Goal: Use online tool/utility: Utilize a website feature to perform a specific function

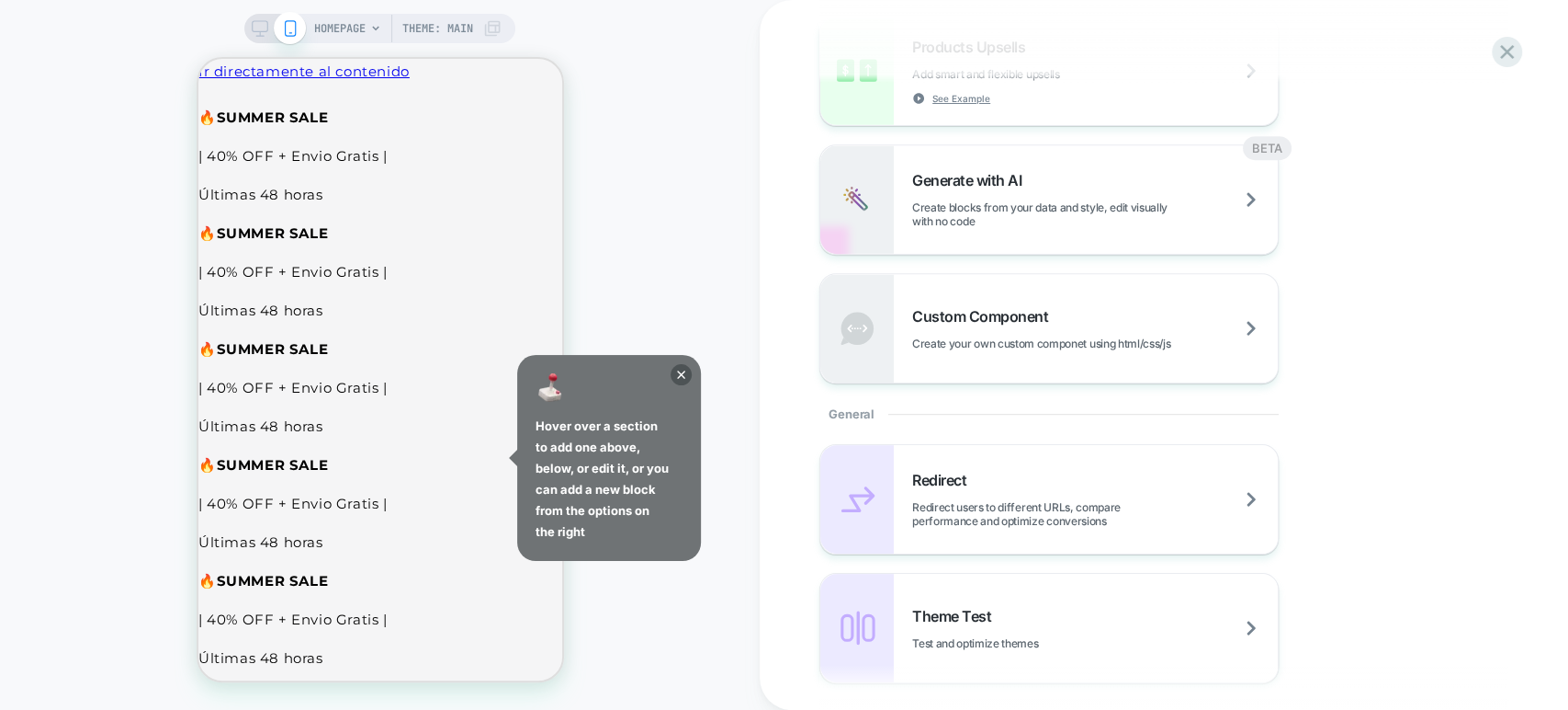
scroll to position [567, 0]
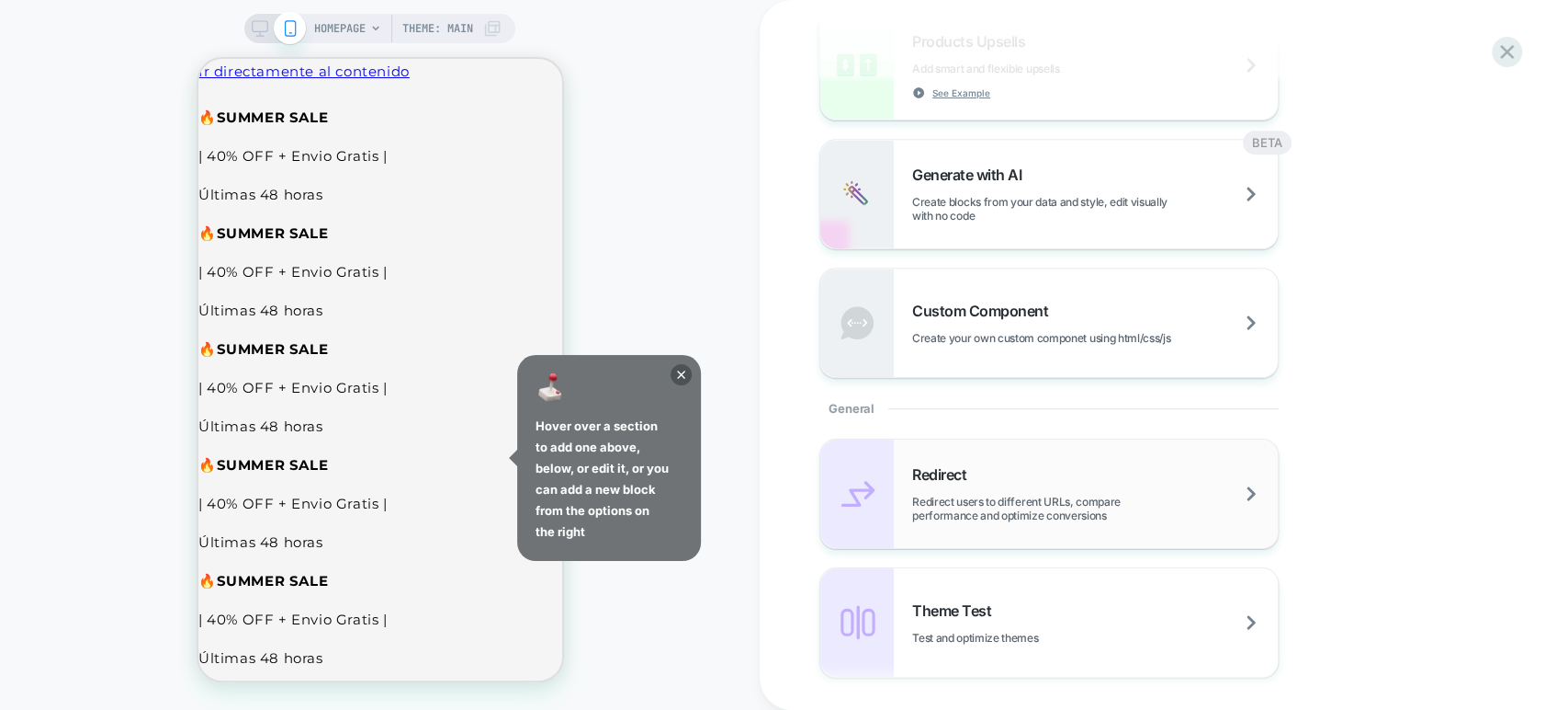
click at [1132, 506] on span "Redirect users to different URLs, compare performance and optimize conversions" at bounding box center [1095, 508] width 366 height 28
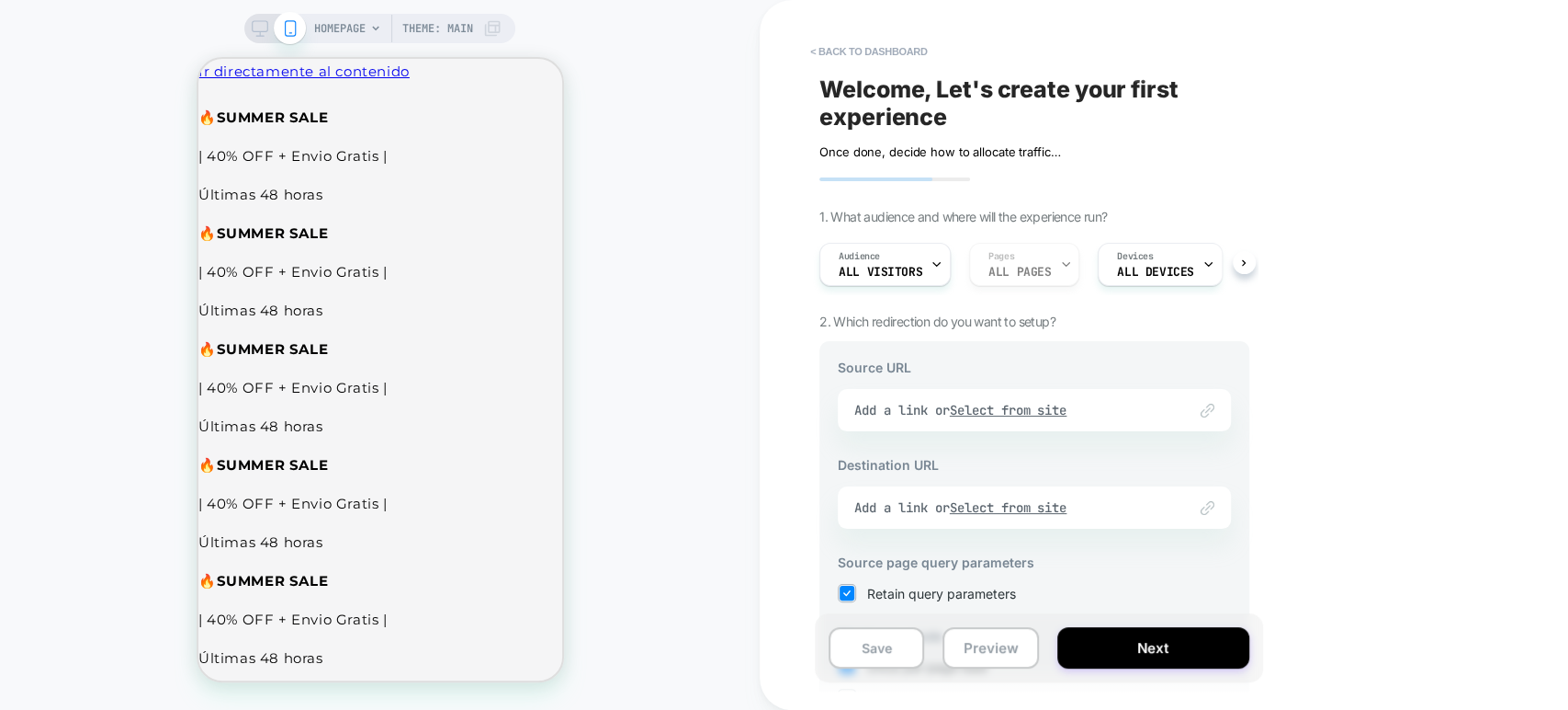
click at [1003, 410] on div "Link to Add a link or Select from site" at bounding box center [1033, 410] width 393 height 42
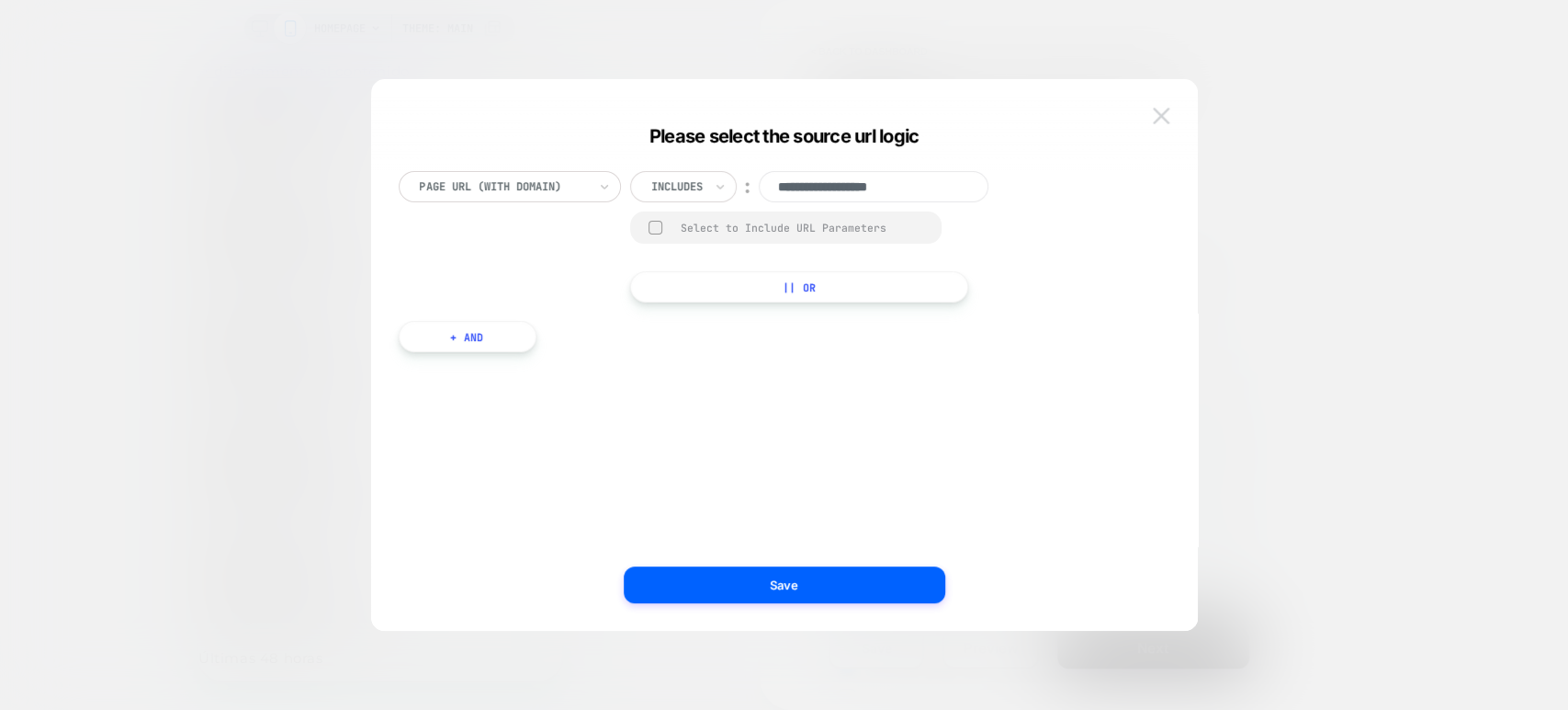
click at [1153, 121] on img at bounding box center [1161, 115] width 16 height 15
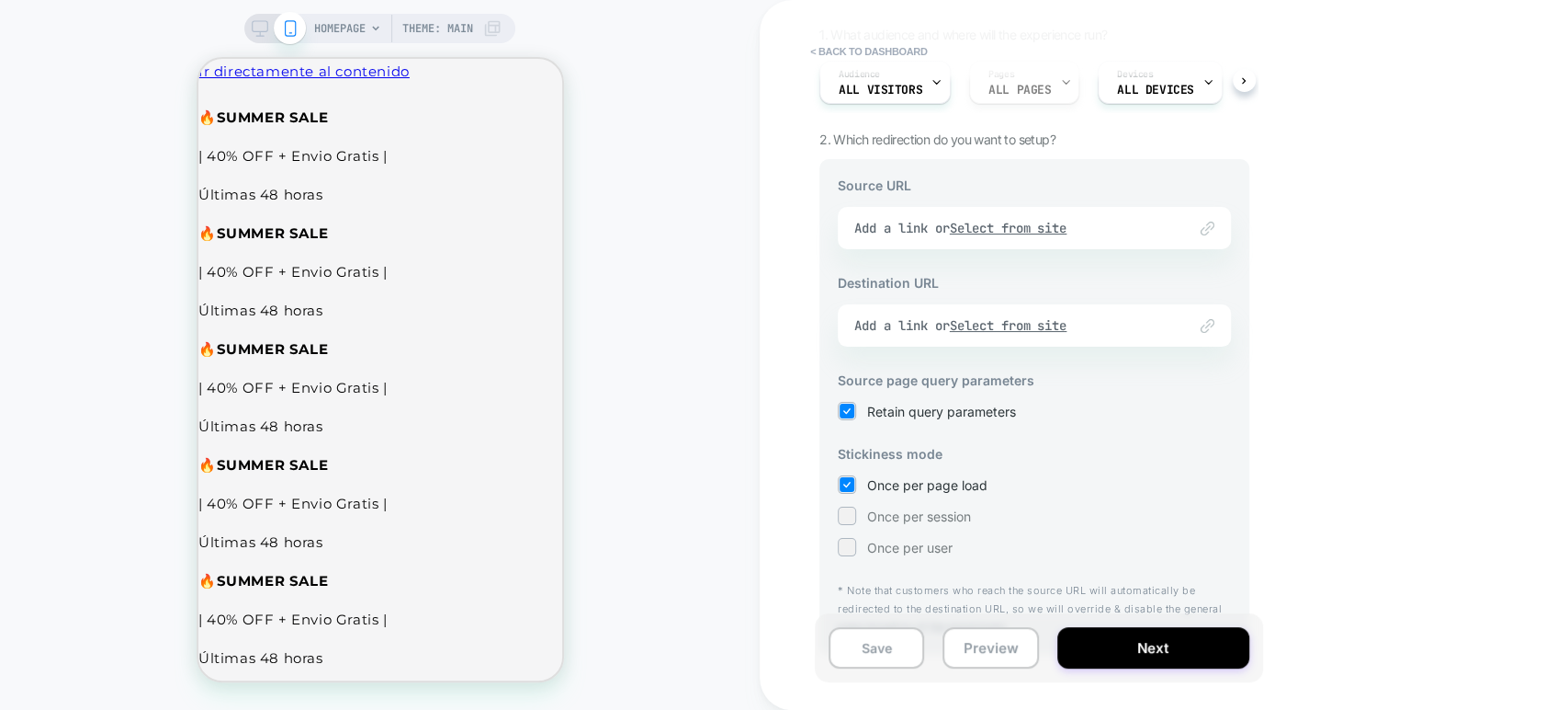
scroll to position [219, 0]
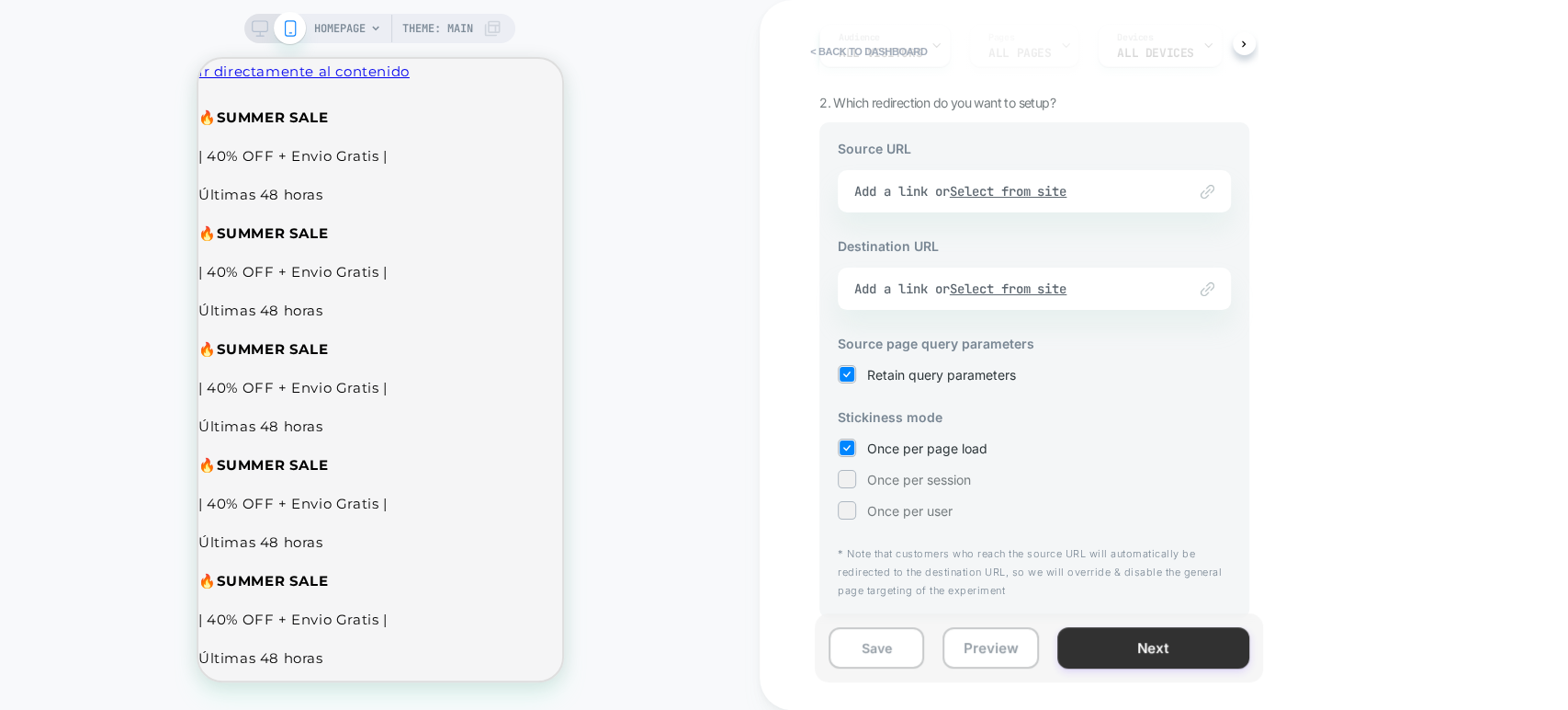
click at [1128, 648] on button "Next" at bounding box center [1153, 647] width 192 height 41
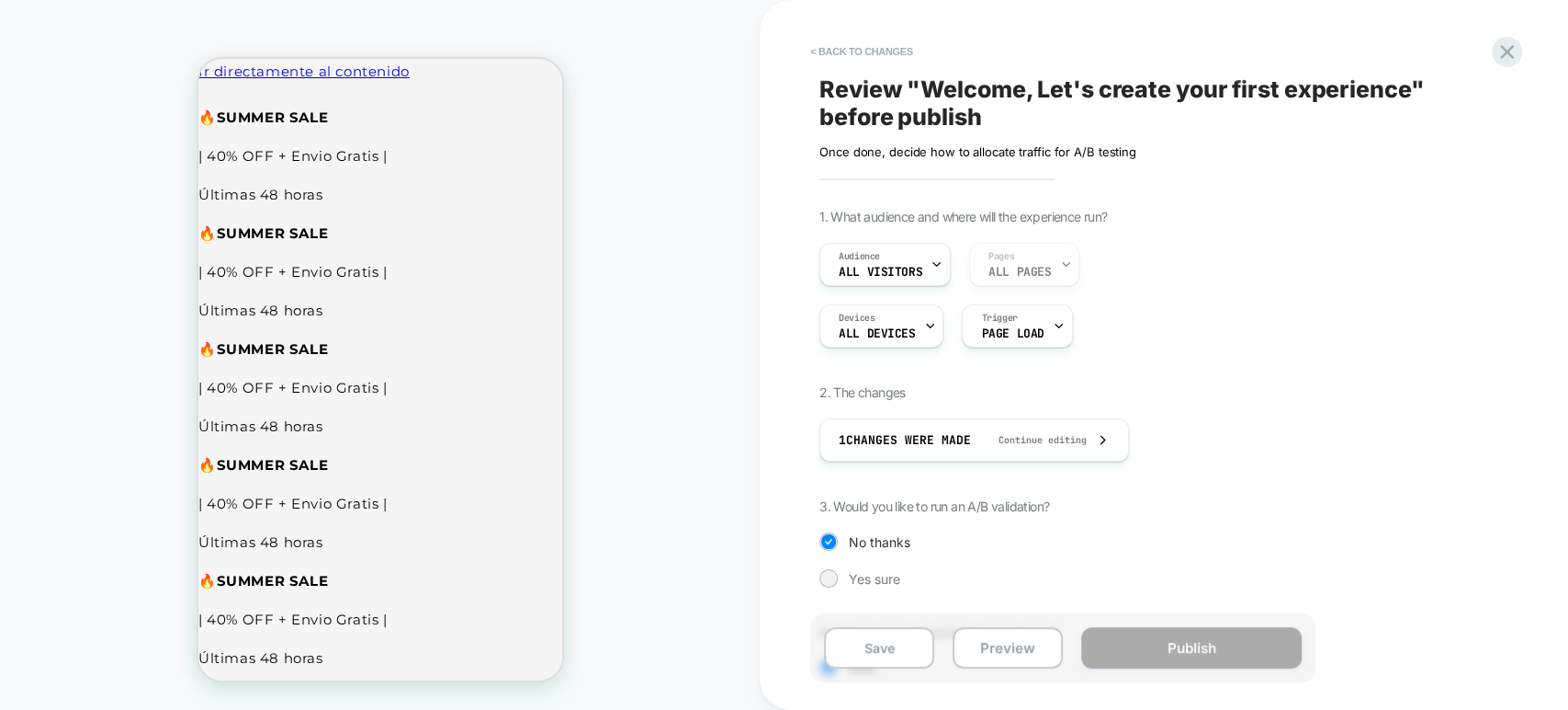
click at [928, 115] on span "Review " Welcome, Let's create your first experience " before publish" at bounding box center [1154, 102] width 670 height 57
click at [882, 653] on button "Save" at bounding box center [879, 647] width 110 height 41
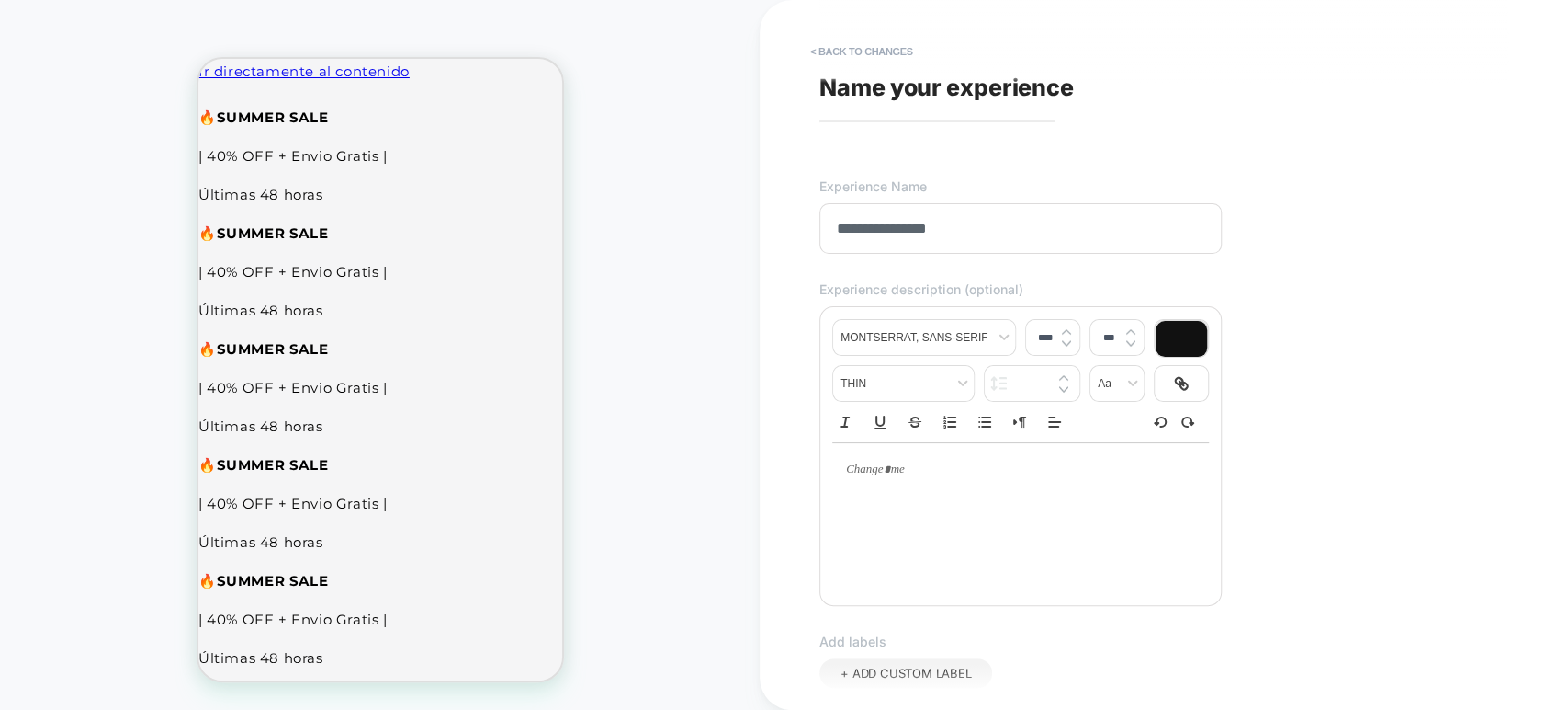
type input "**********"
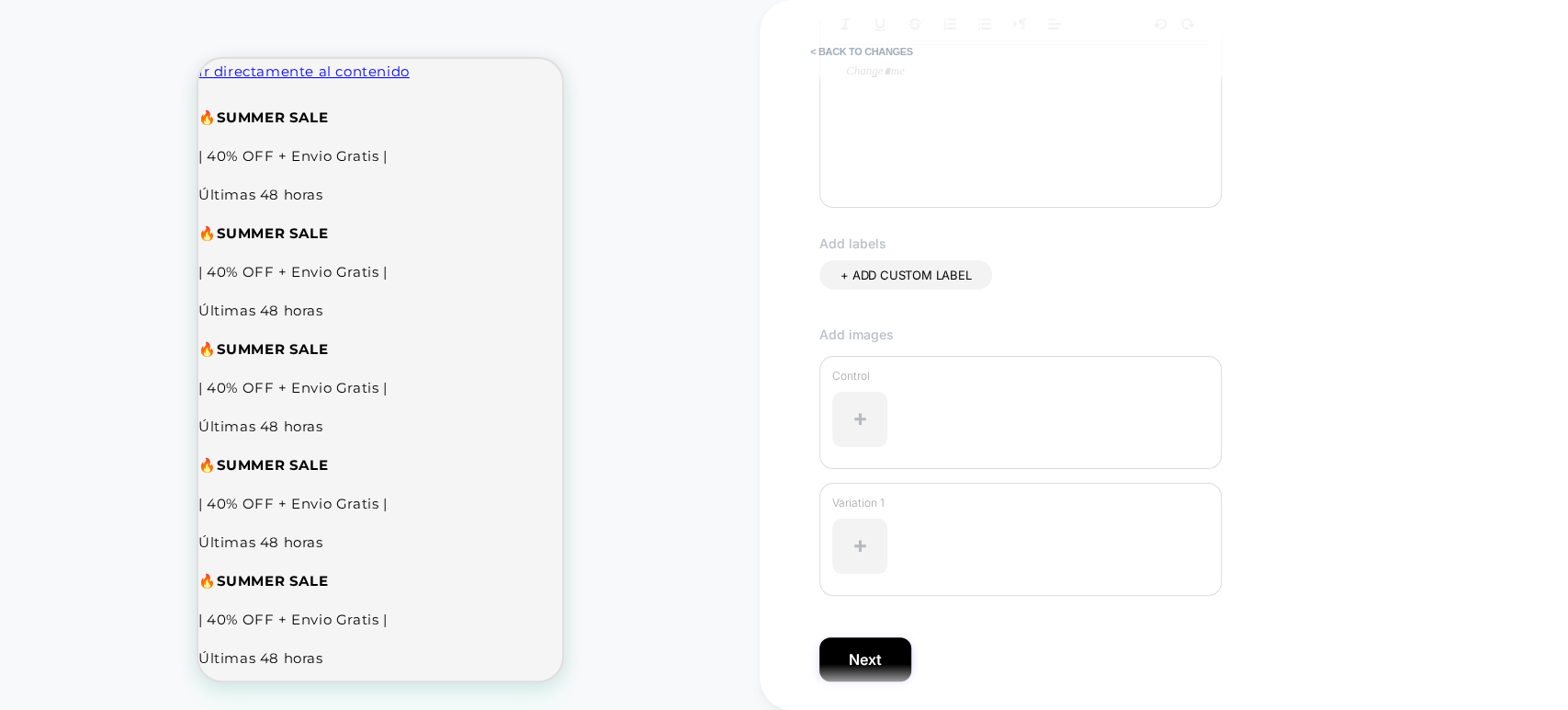
scroll to position [457, 0]
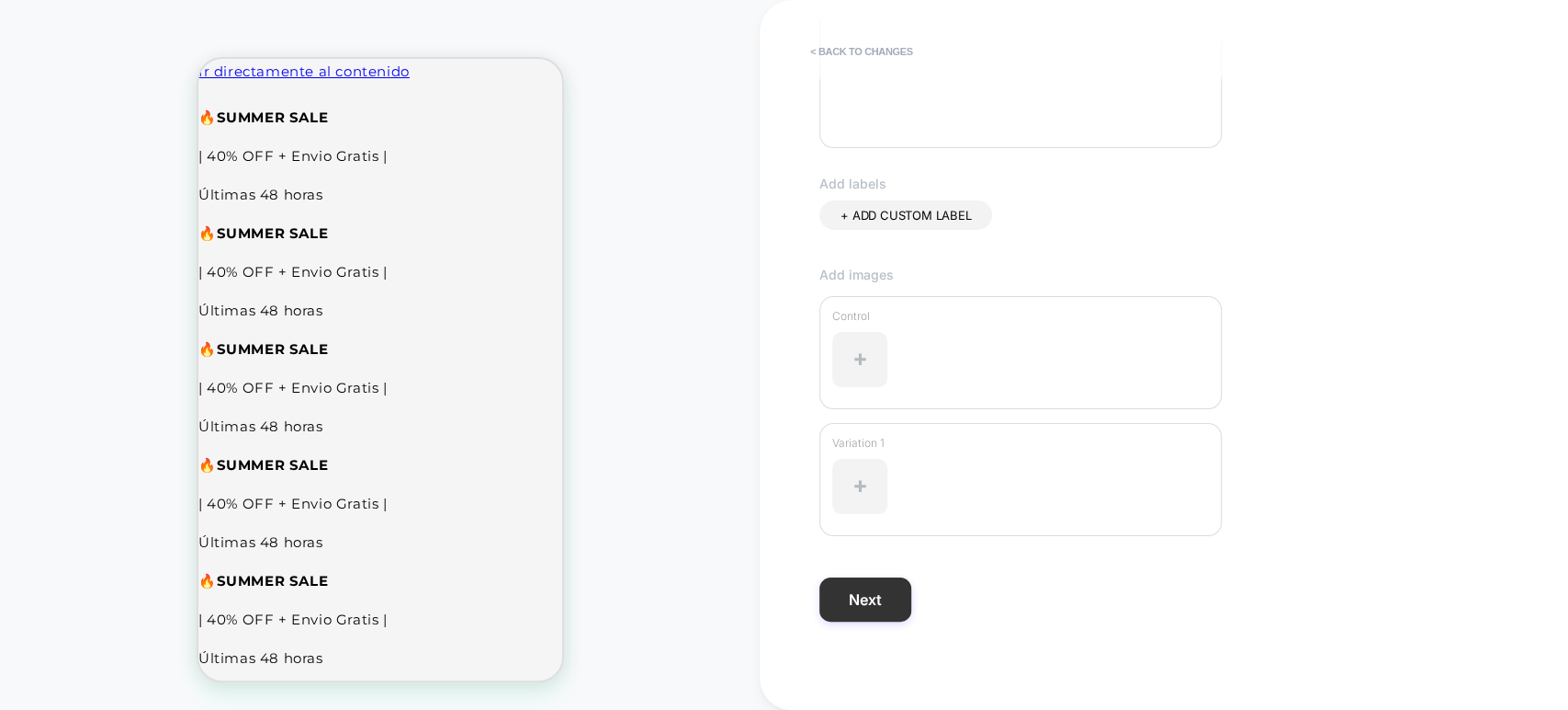
click at [876, 598] on button "Next" at bounding box center [865, 600] width 92 height 44
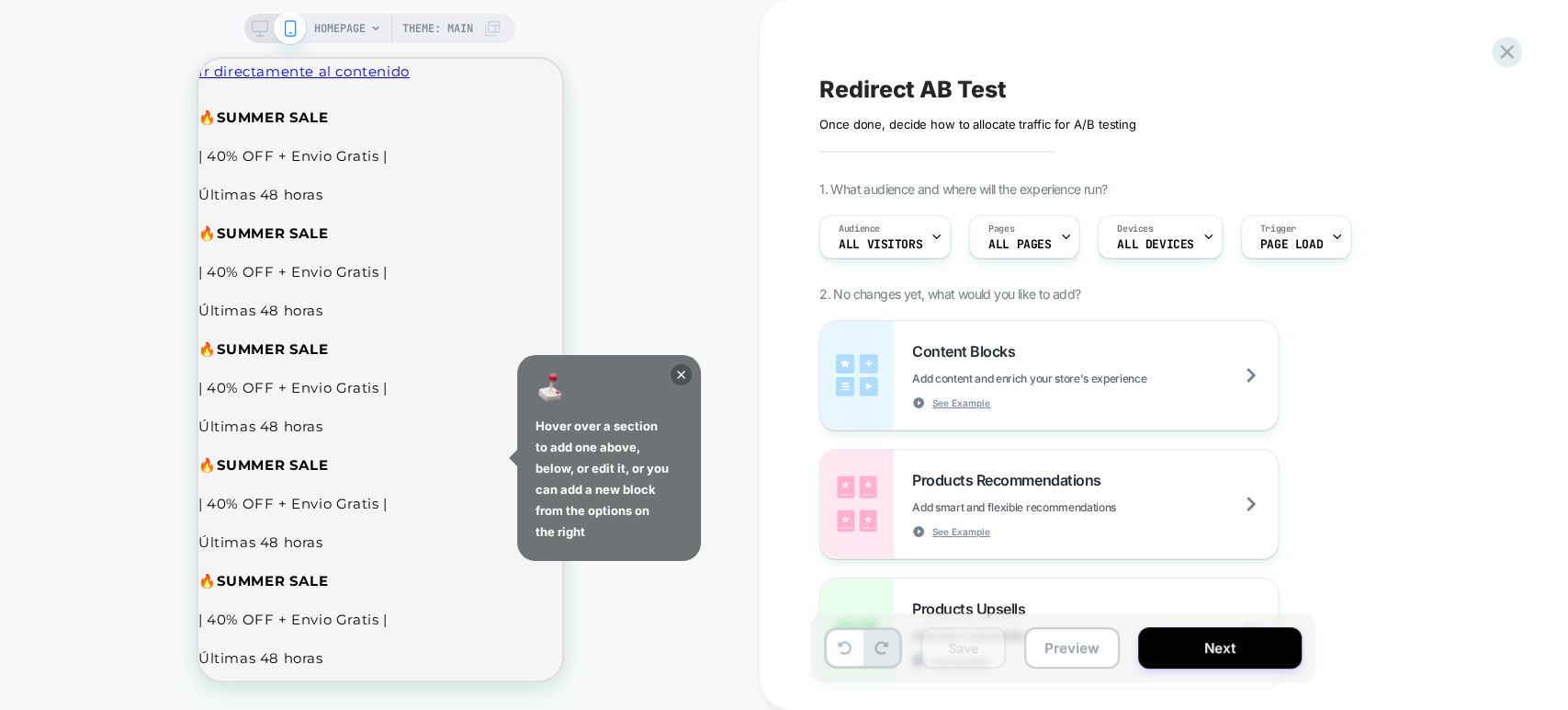
click at [884, 86] on span "Redirect AB Test" at bounding box center [912, 88] width 186 height 28
click at [884, 86] on textarea "**********" at bounding box center [953, 88] width 270 height 28
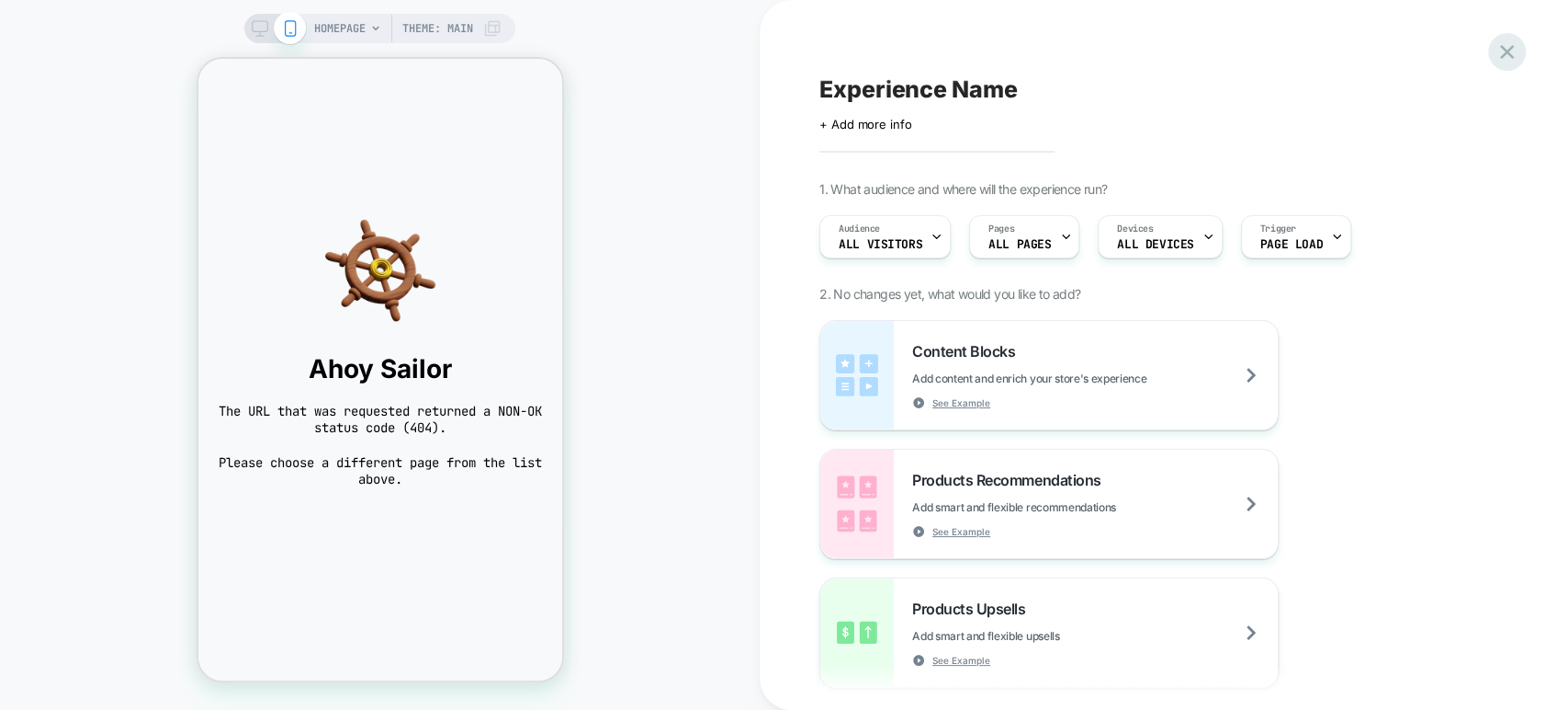
click at [1507, 59] on icon at bounding box center [1507, 52] width 25 height 25
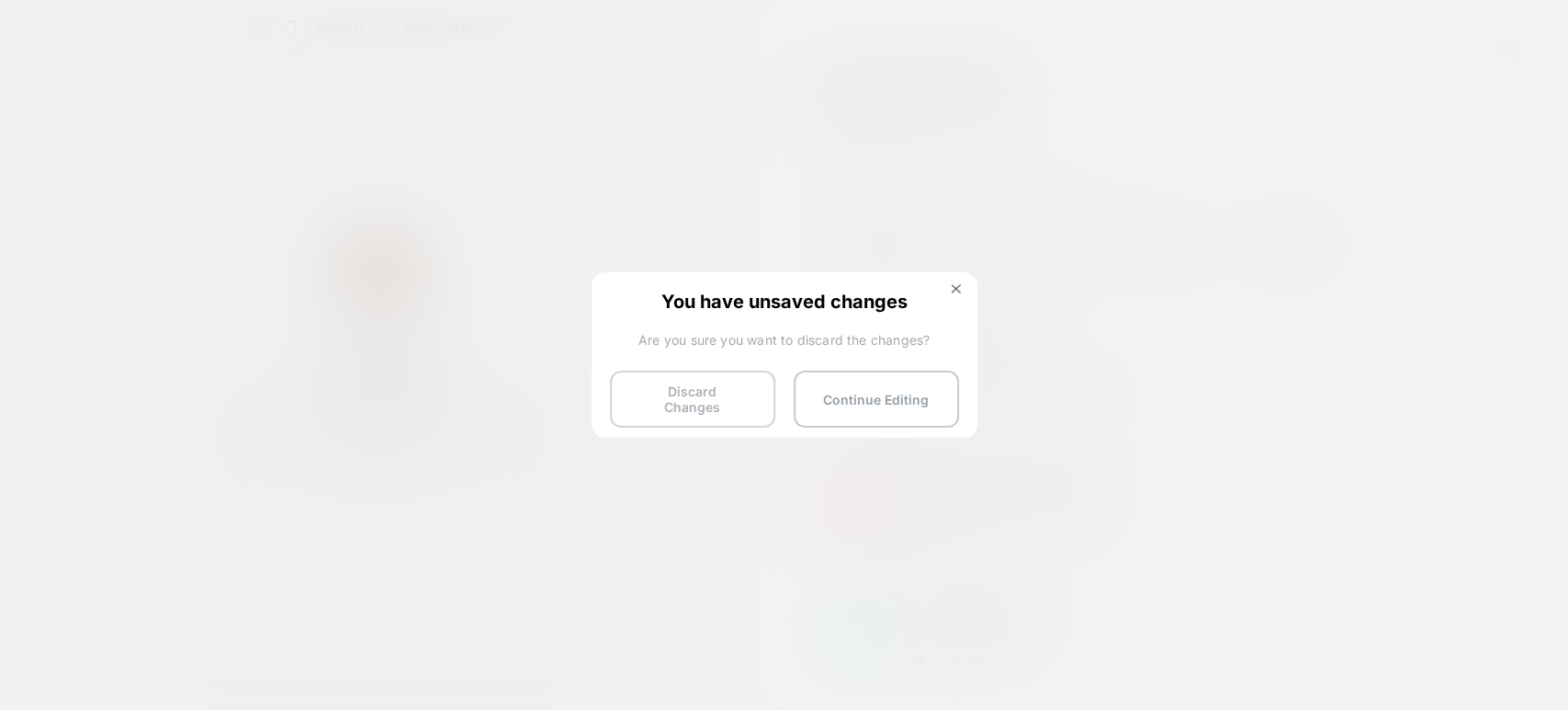
click at [684, 391] on button "Discard Changes" at bounding box center [692, 399] width 165 height 57
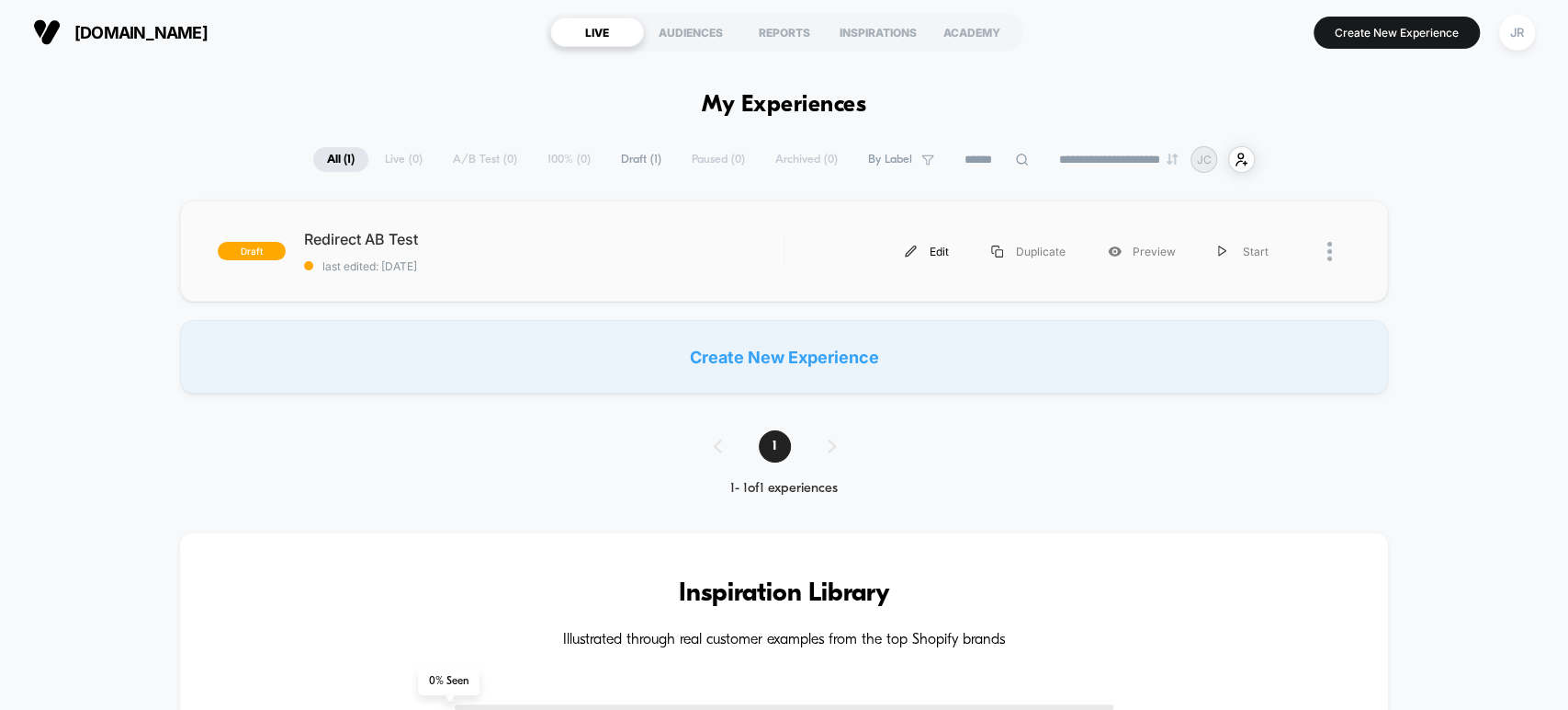
click at [904, 247] on div "Edit" at bounding box center [927, 251] width 86 height 41
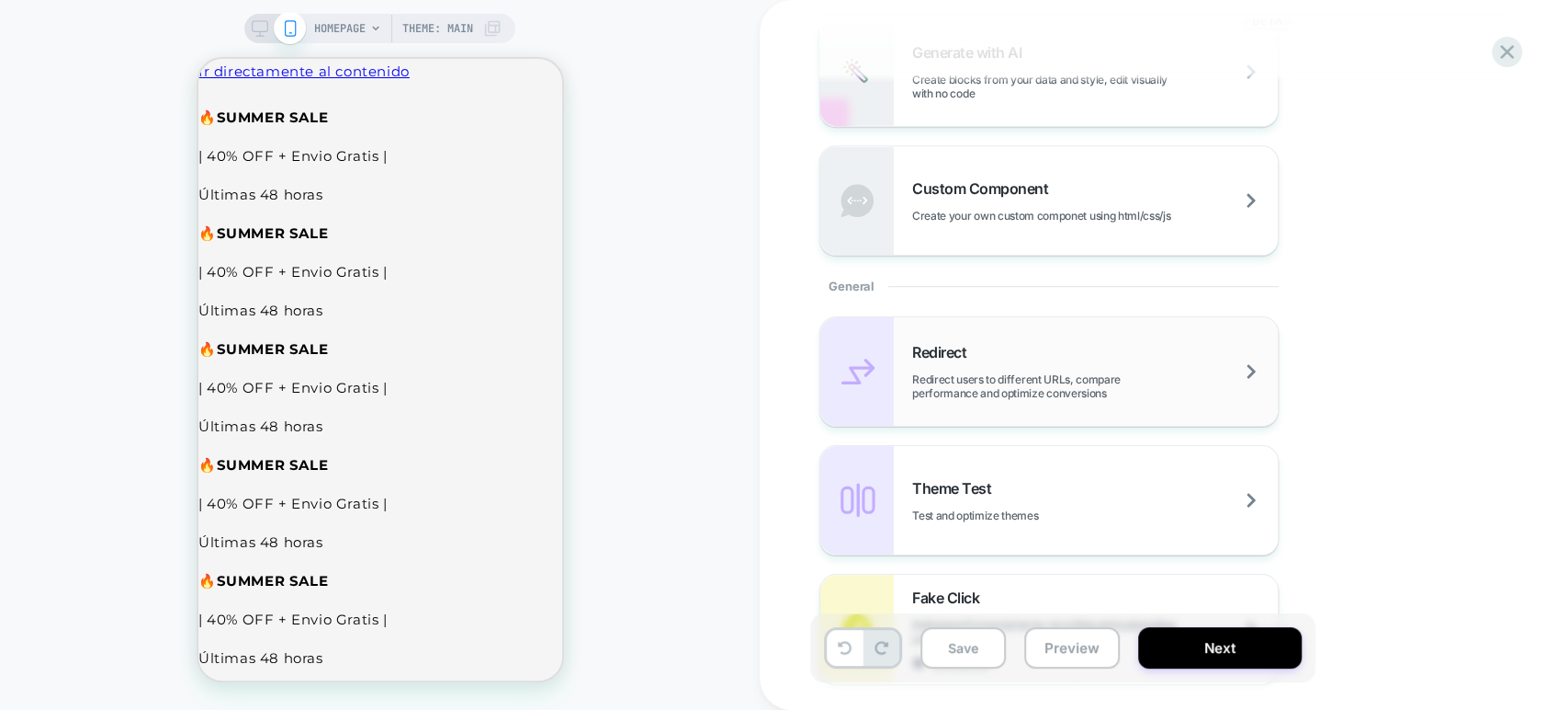
scroll to position [691, 0]
click at [960, 384] on span "Redirect users to different URLs, compare performance and optimize conversions" at bounding box center [1095, 384] width 366 height 28
